Goal: Task Accomplishment & Management: Use online tool/utility

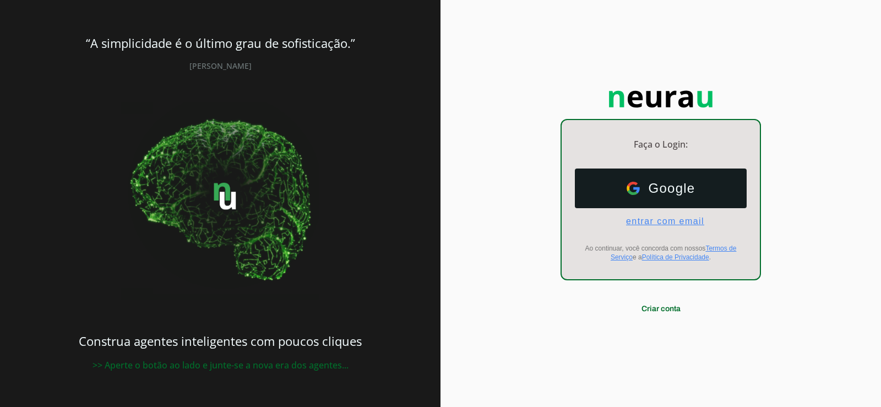
click at [677, 222] on span "entrar com email" at bounding box center [660, 221] width 87 height 10
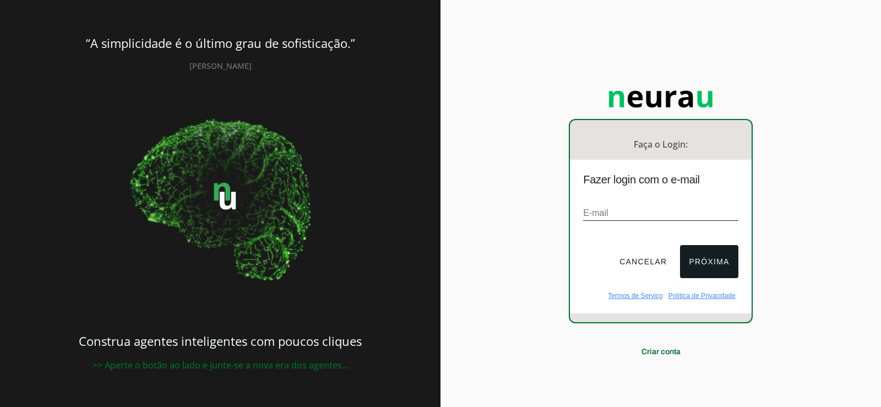
click at [588, 203] on div "E-mail" at bounding box center [660, 213] width 155 height 37
click at [589, 210] on input "email" at bounding box center [660, 213] width 155 height 15
paste input "[EMAIL_ADDRESS][DOMAIN_NAME]"
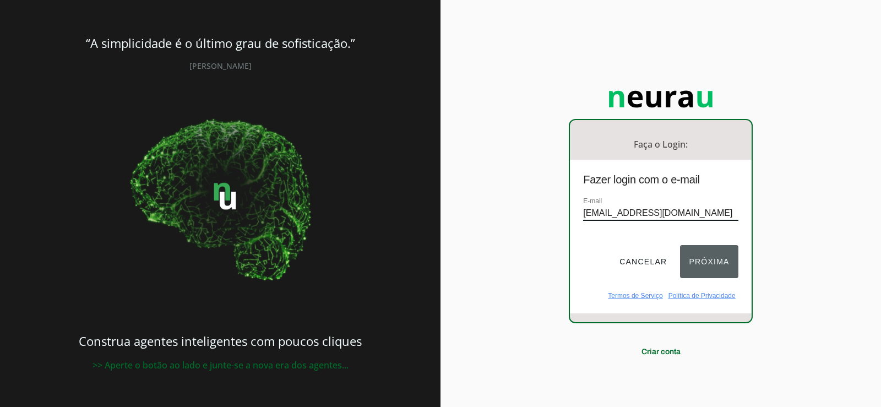
type input "[EMAIL_ADDRESS][DOMAIN_NAME]"
click at [729, 256] on button "Próxima" at bounding box center [709, 261] width 58 height 33
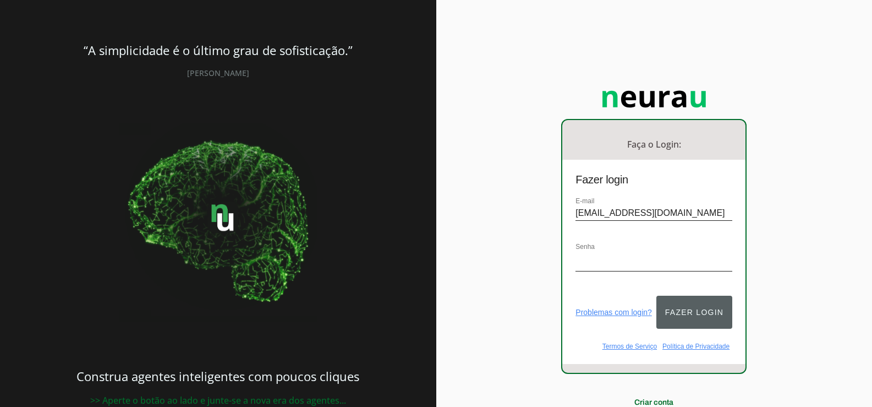
click at [717, 310] on button "Fazer login" at bounding box center [695, 312] width 76 height 33
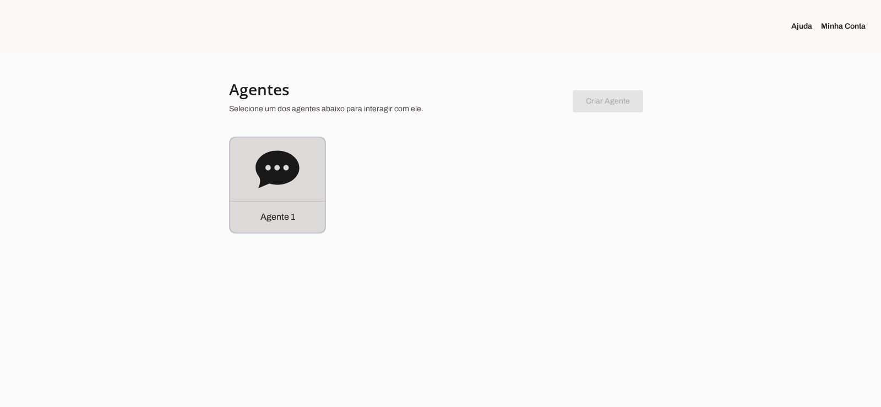
click at [294, 178] on icon at bounding box center [276, 168] width 43 height 37
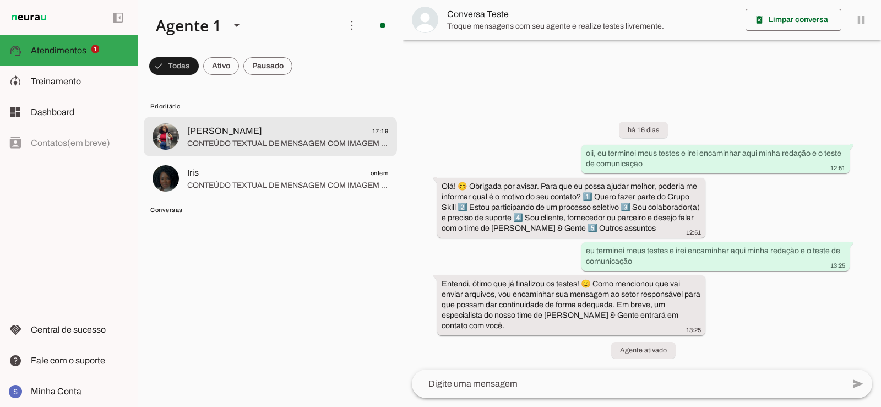
click at [280, 141] on span "CONTEÚDO TEXTUAL DE MENSAGEM COM IMAGEM (URL [URL][DOMAIN_NAME]) :" at bounding box center [287, 143] width 201 height 11
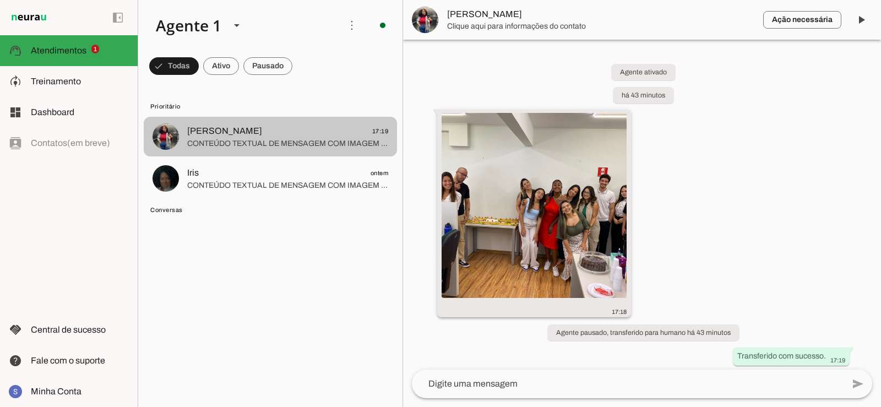
scroll to position [4, 0]
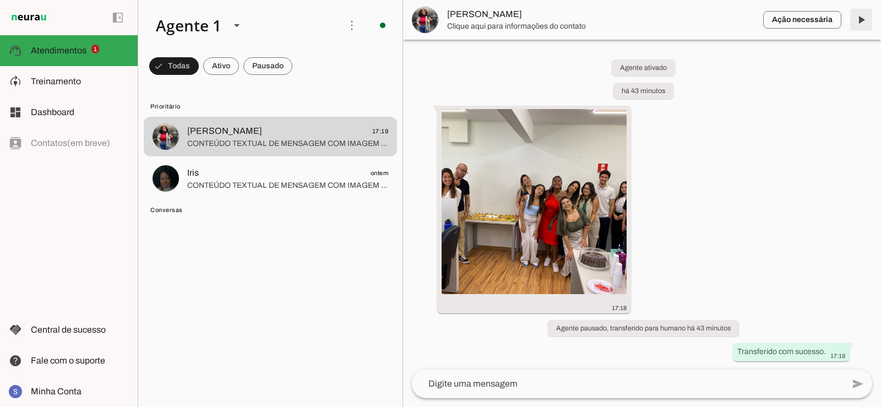
click at [860, 19] on span at bounding box center [860, 20] width 26 height 26
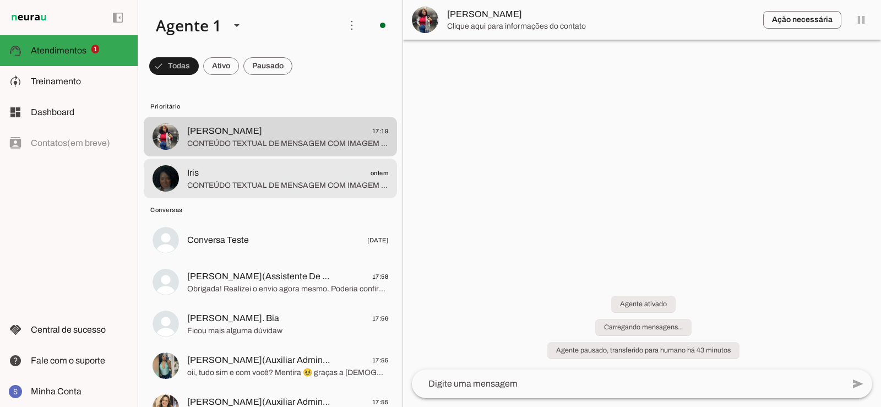
scroll to position [0, 0]
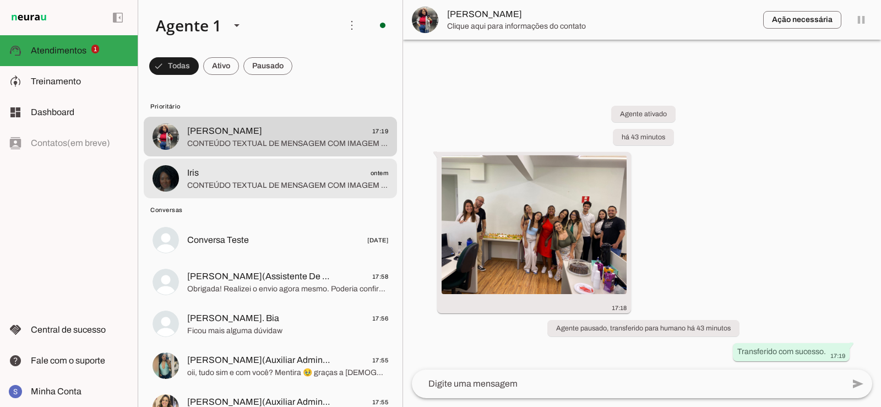
click at [0, 0] on slot "Prioritário [PERSON_NAME] 17:19 CONTEÚDO TEXTUAL DE MENSAGEM COM IMAGEM (URL [U…" at bounding box center [0, 0] width 0 height 0
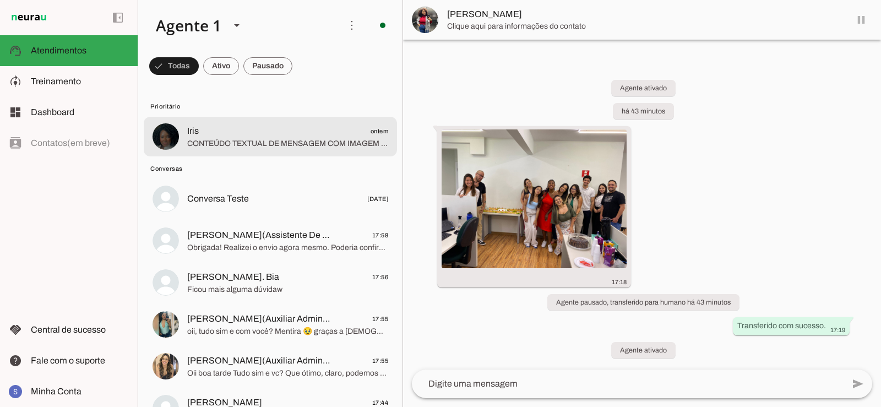
click at [246, 130] on span "Iris ontem" at bounding box center [287, 131] width 201 height 14
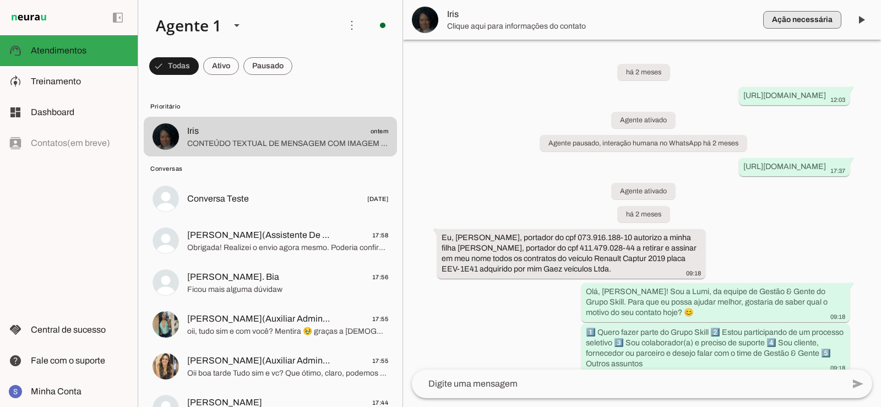
scroll to position [1718, 0]
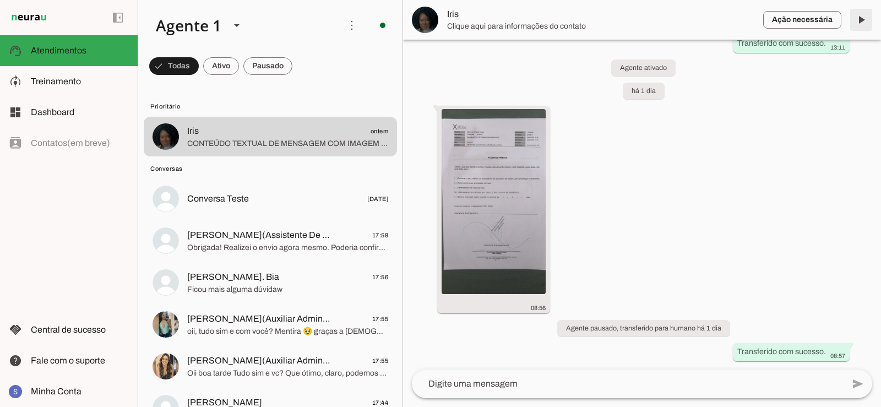
click at [861, 18] on span at bounding box center [860, 20] width 26 height 26
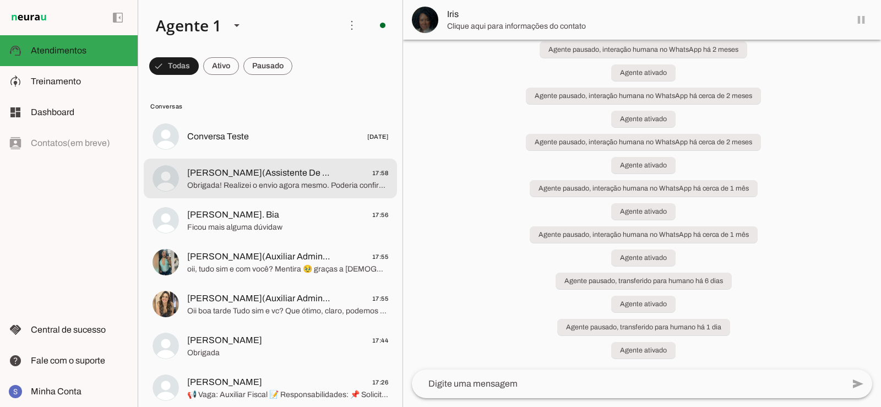
scroll to position [1744, 0]
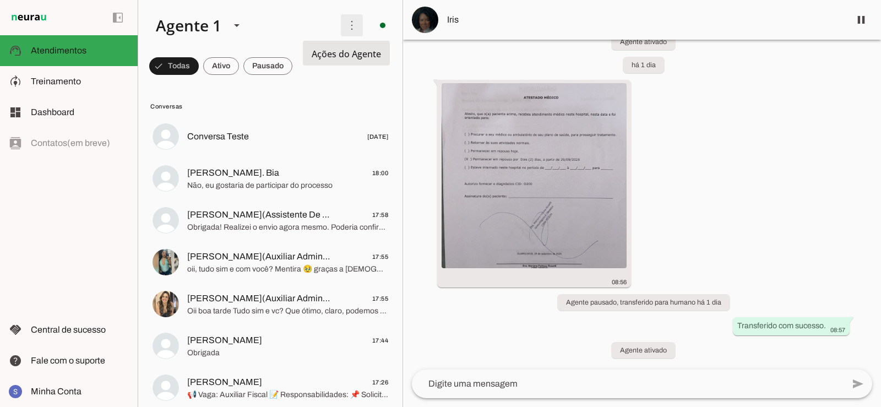
click at [357, 26] on span at bounding box center [351, 25] width 26 height 26
click at [0, 0] on slot "Ativar chats em massa" at bounding box center [0, 0] width 0 height 0
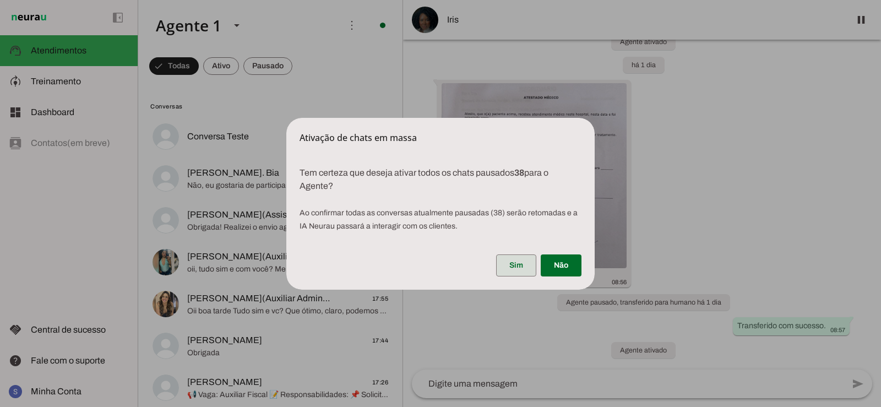
drag, startPoint x: 512, startPoint y: 268, endPoint x: 696, endPoint y: 11, distance: 316.0
click at [512, 267] on span at bounding box center [516, 265] width 40 height 26
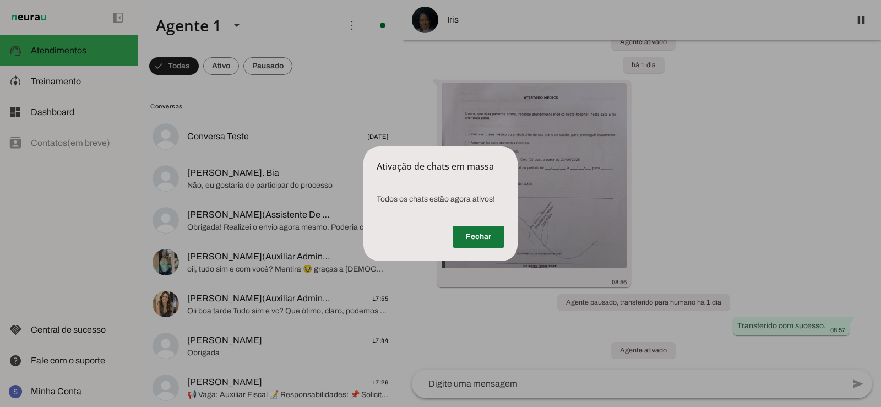
click at [479, 233] on span at bounding box center [478, 236] width 52 height 26
